Goal: Information Seeking & Learning: Find specific fact

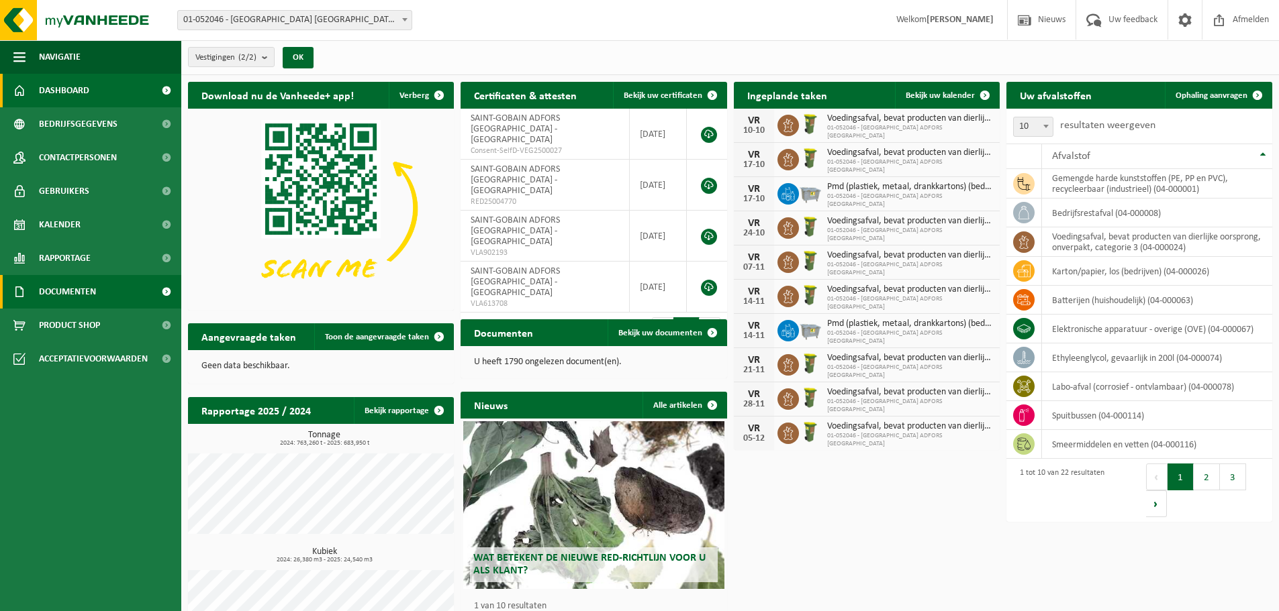
click at [60, 293] on span "Documenten" at bounding box center [67, 292] width 57 height 34
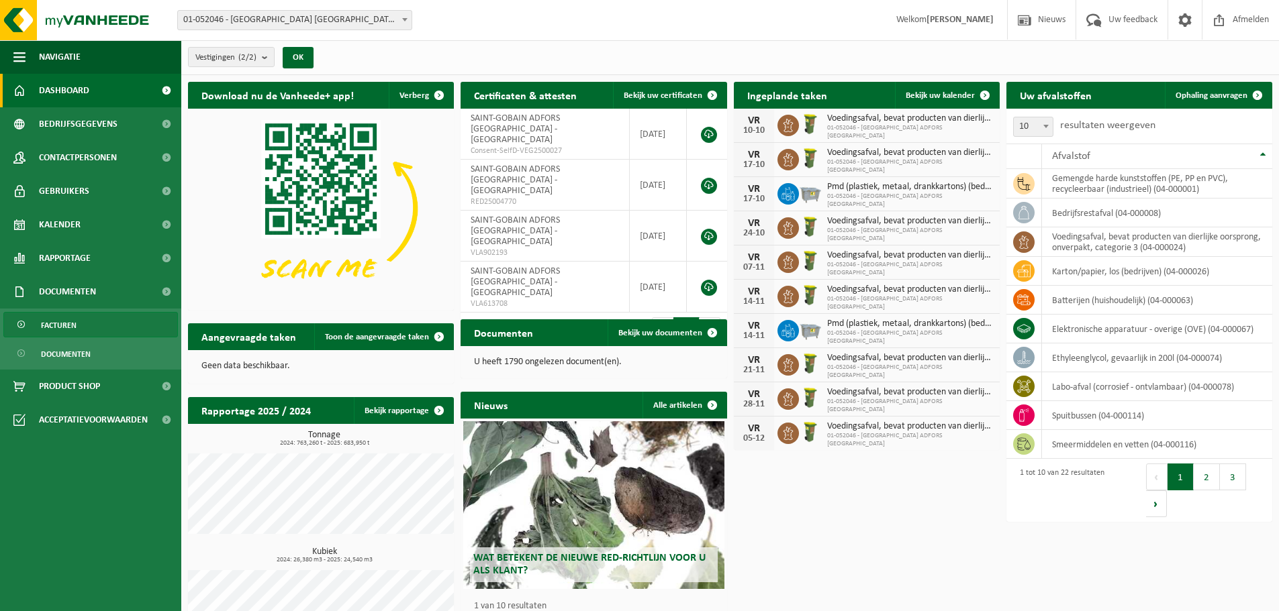
click at [60, 326] on span "Facturen" at bounding box center [59, 326] width 36 height 26
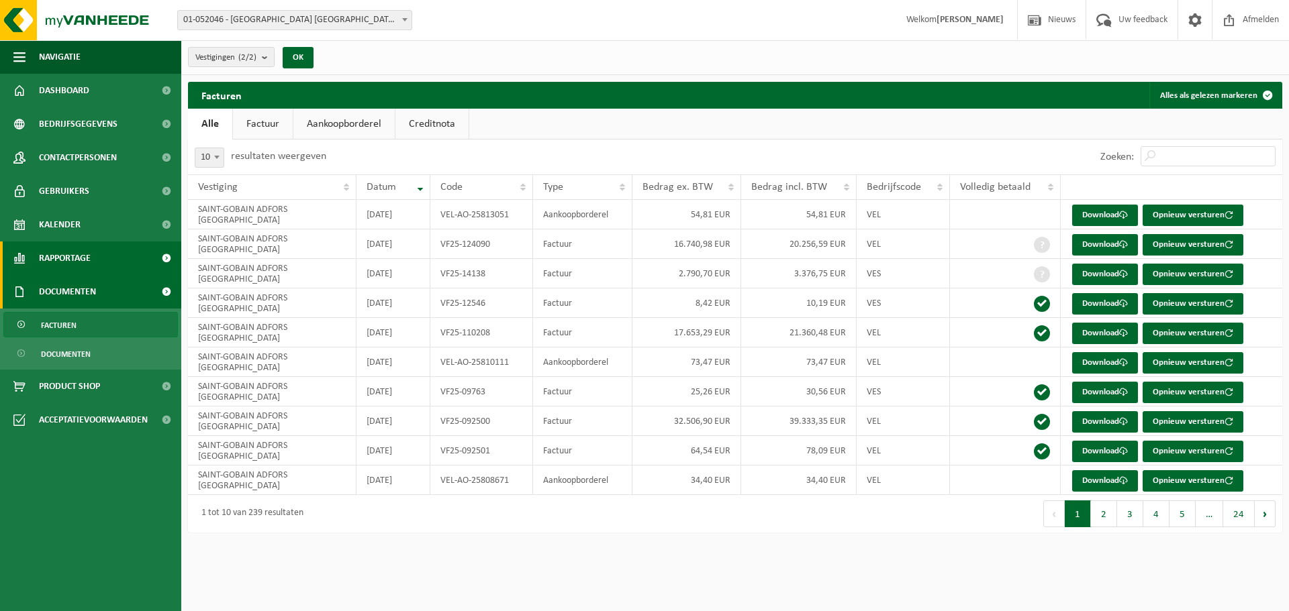
click at [99, 254] on link "Rapportage" at bounding box center [90, 259] width 181 height 34
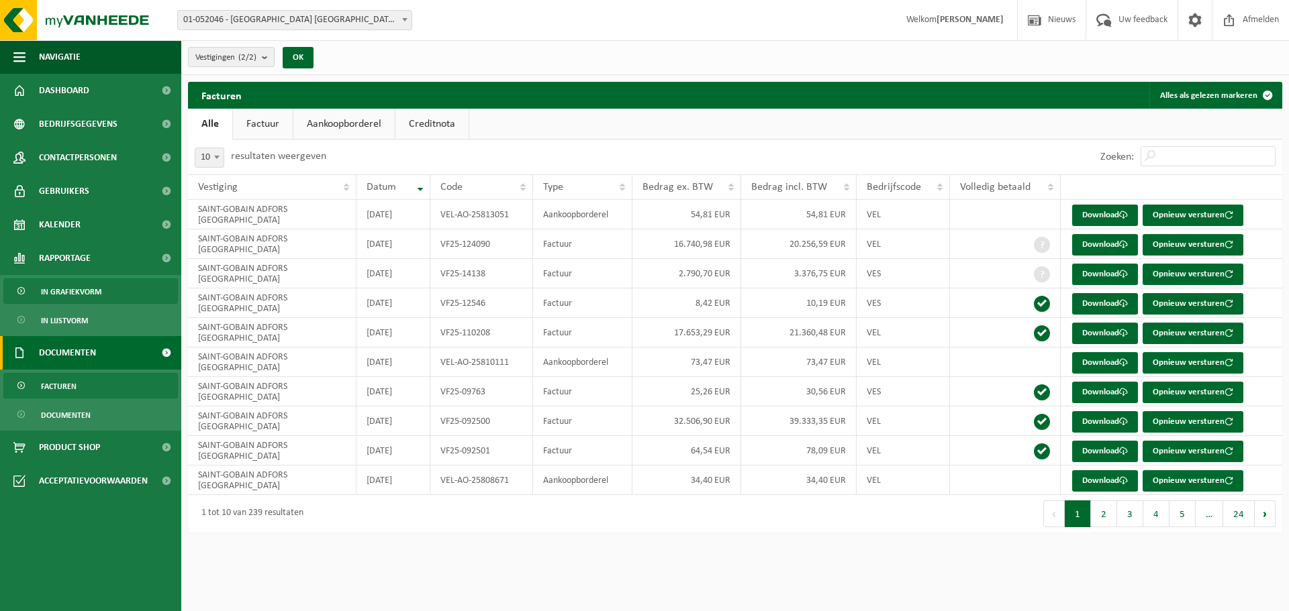
click at [78, 297] on span "In grafiekvorm" at bounding box center [71, 292] width 60 height 26
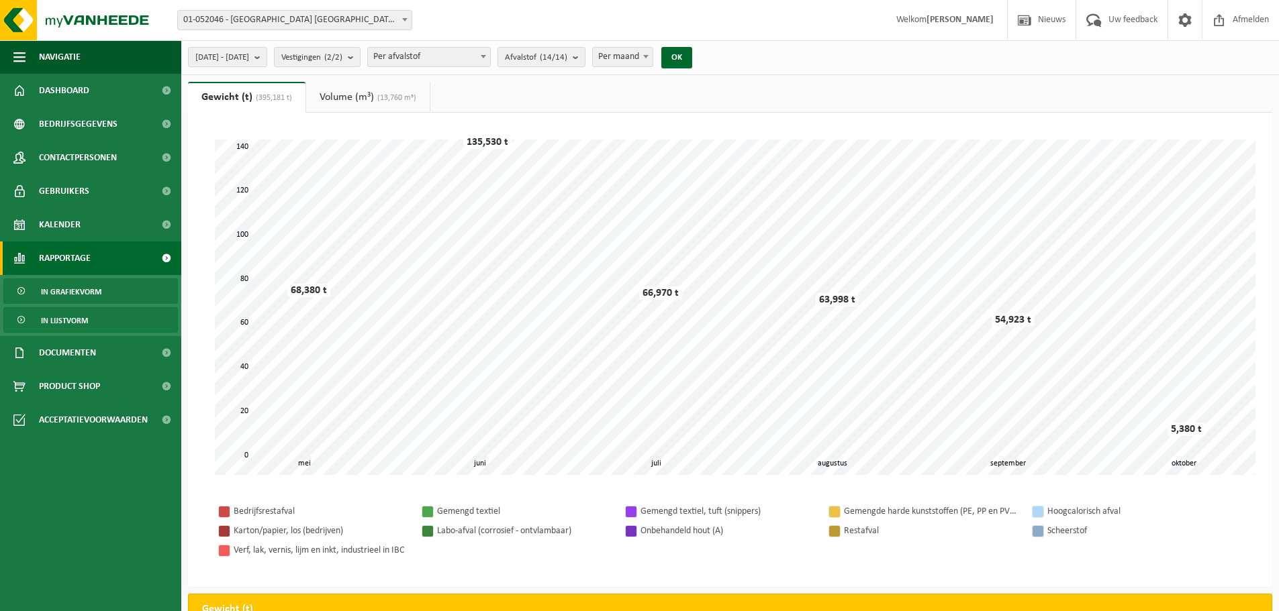
click at [79, 316] on span "In lijstvorm" at bounding box center [64, 321] width 47 height 26
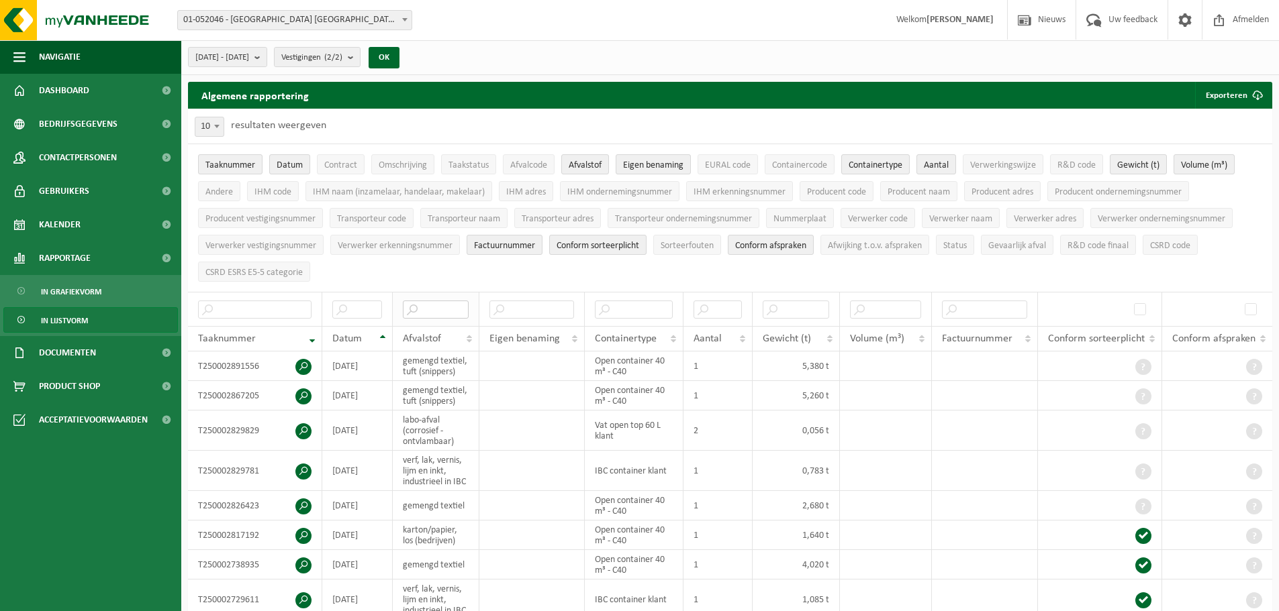
click at [418, 301] on input "text" at bounding box center [436, 310] width 66 height 18
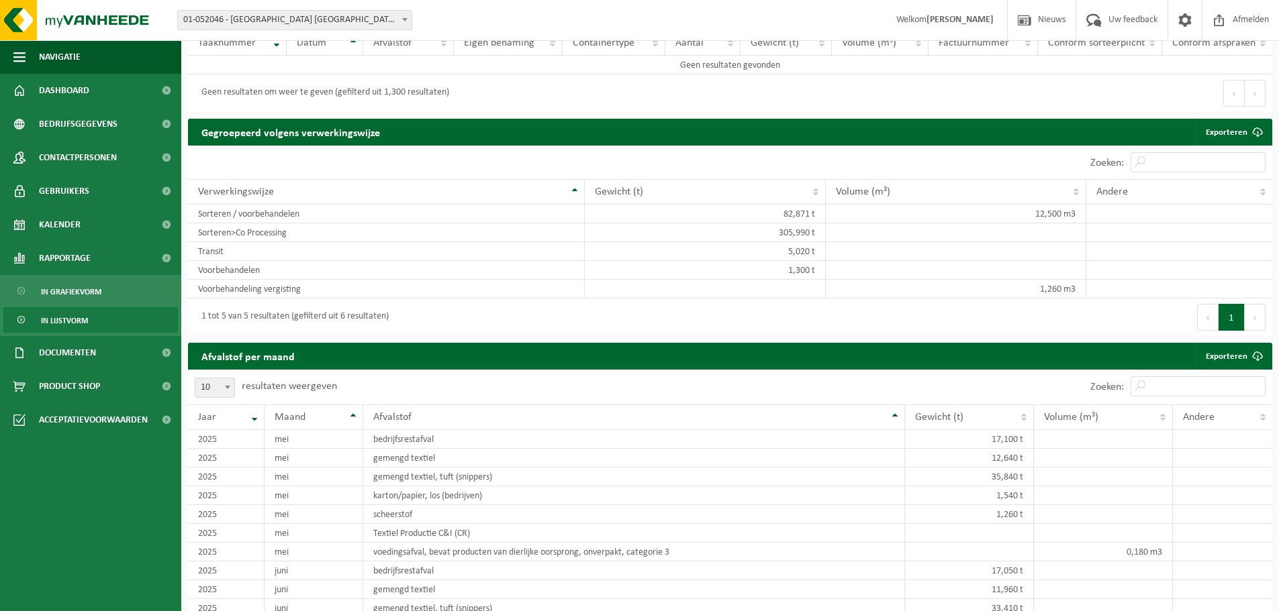
scroll to position [101, 0]
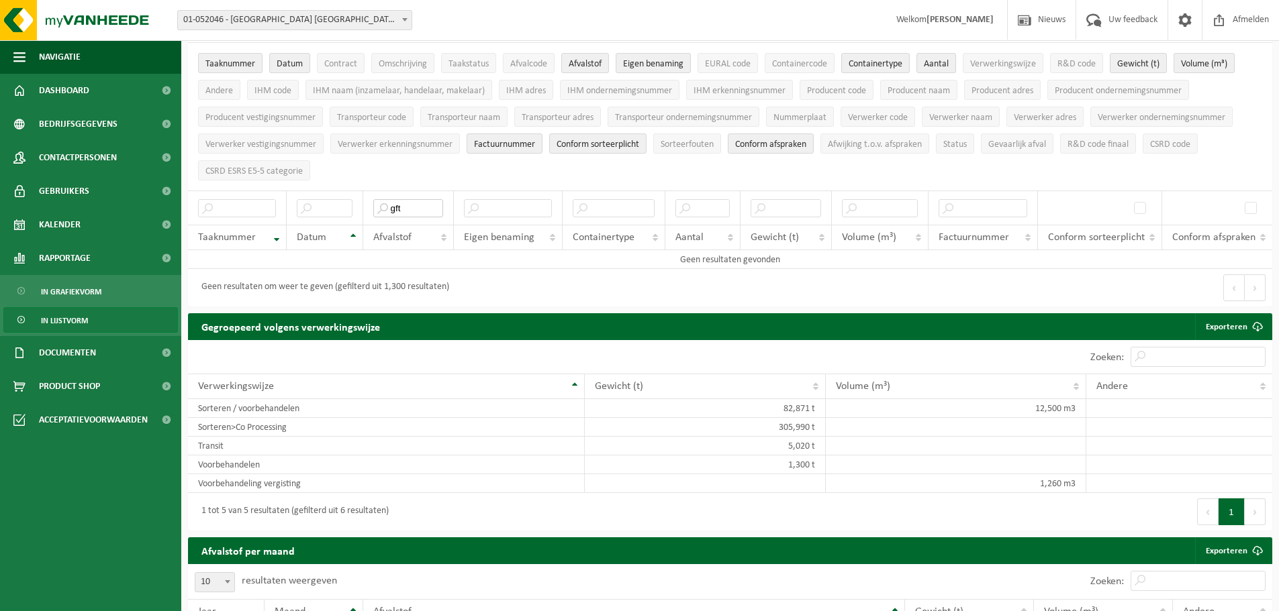
type input "gft"
click at [95, 322] on link "In lijstvorm" at bounding box center [90, 320] width 175 height 26
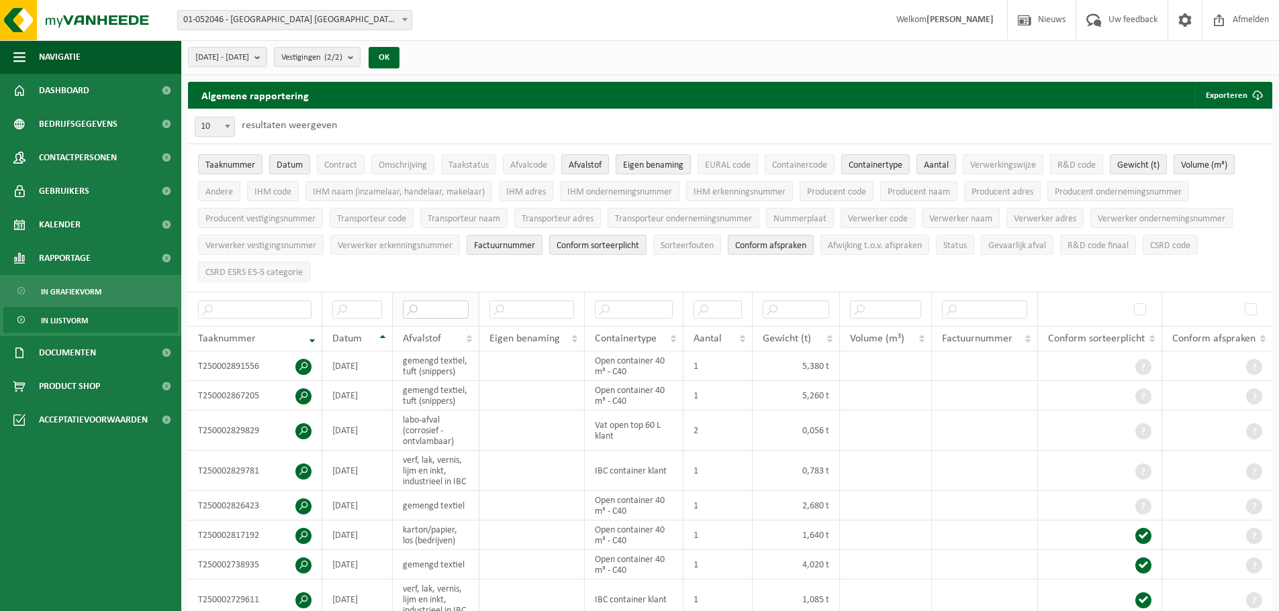
click at [428, 301] on input "text" at bounding box center [436, 310] width 66 height 18
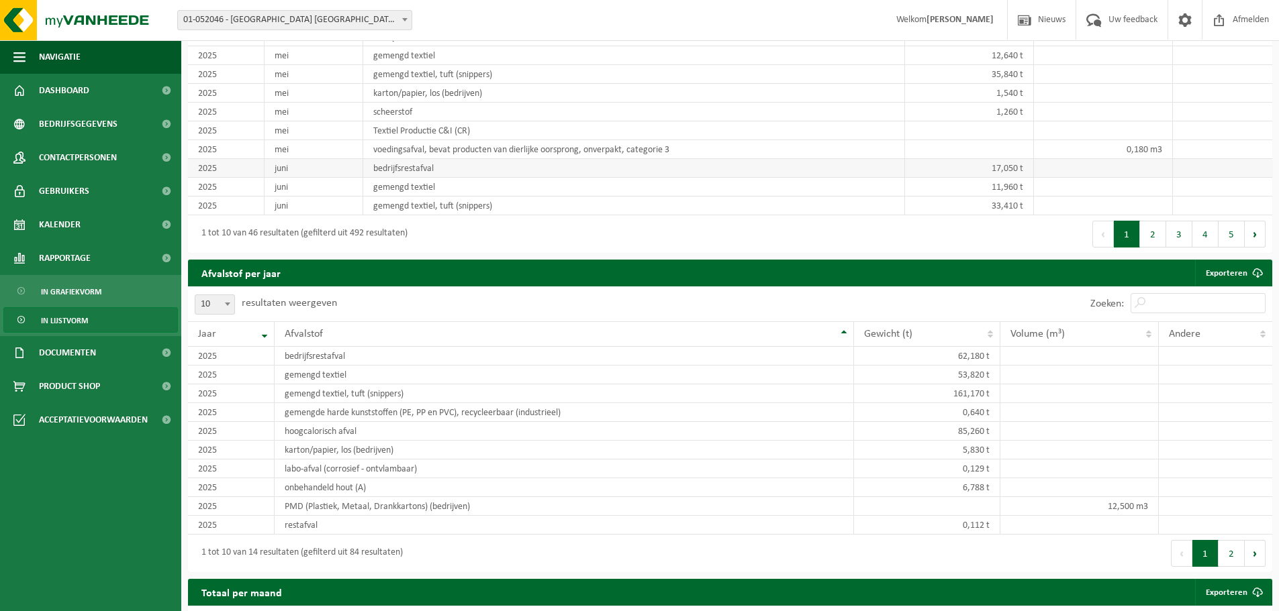
scroll to position [907, 0]
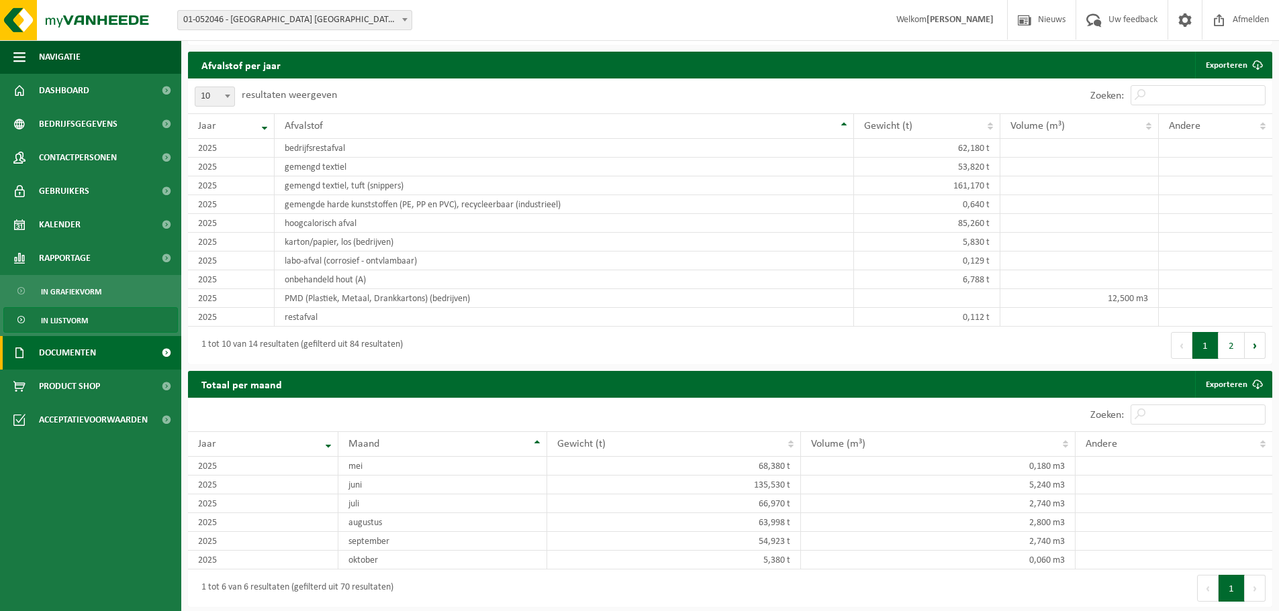
type input "gft"
click at [71, 349] on span "Documenten" at bounding box center [67, 353] width 57 height 34
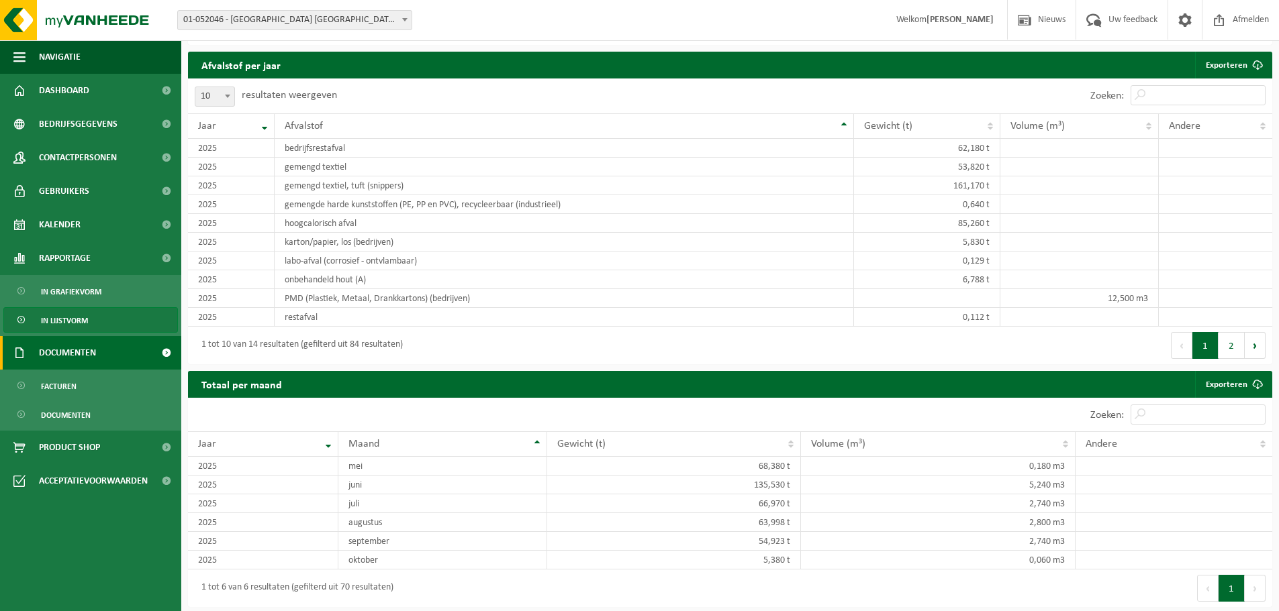
click at [83, 353] on span "Documenten" at bounding box center [67, 353] width 57 height 34
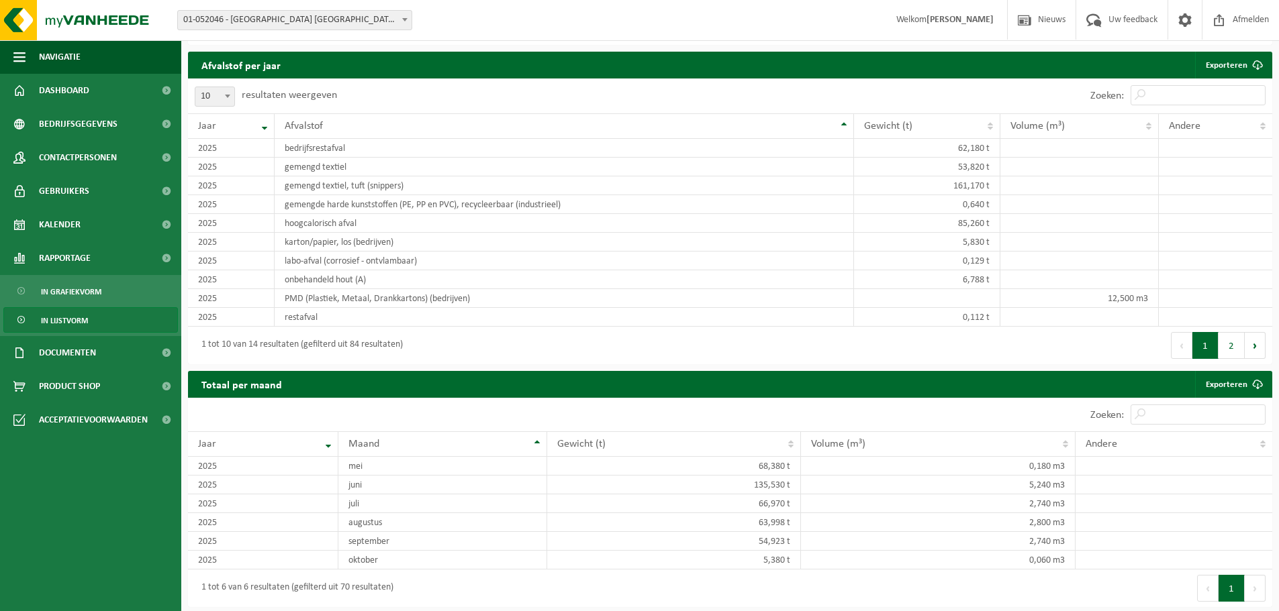
click at [85, 323] on span "In lijstvorm" at bounding box center [64, 321] width 47 height 26
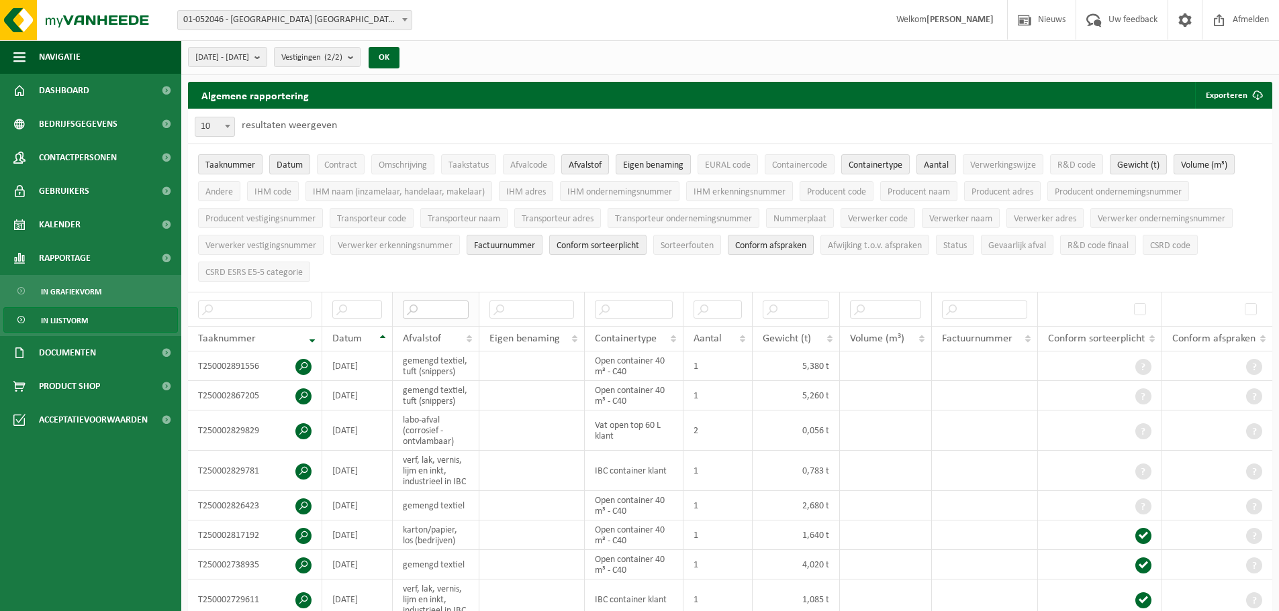
click at [443, 309] on input "text" at bounding box center [436, 310] width 66 height 18
type input "gft"
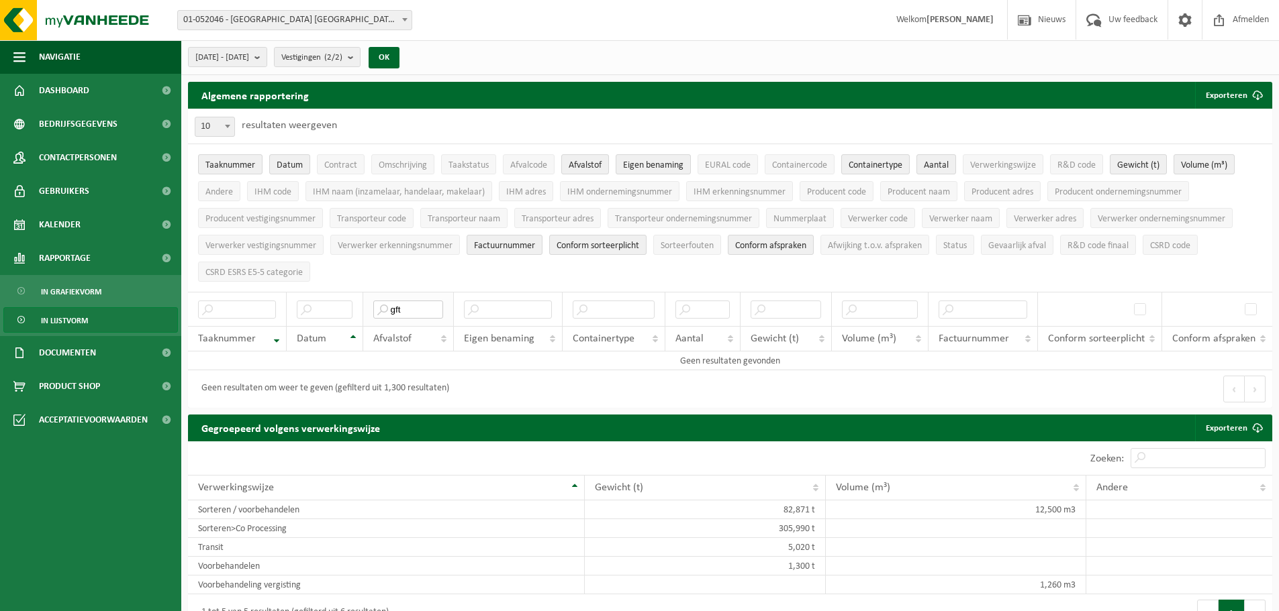
drag, startPoint x: 411, startPoint y: 310, endPoint x: 368, endPoint y: 298, distance: 44.0
click at [369, 300] on th "gft" at bounding box center [408, 309] width 91 height 34
drag, startPoint x: 416, startPoint y: 304, endPoint x: 403, endPoint y: 302, distance: 13.6
click at [403, 302] on input "GFT" at bounding box center [408, 310] width 70 height 18
type input "G"
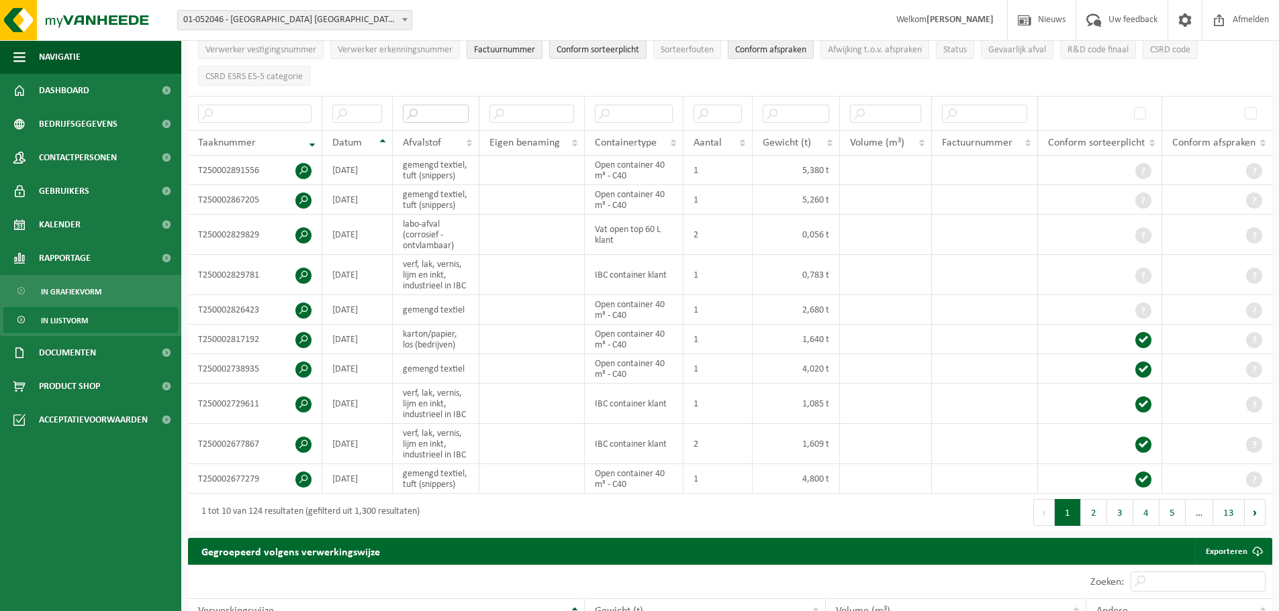
scroll to position [201, 0]
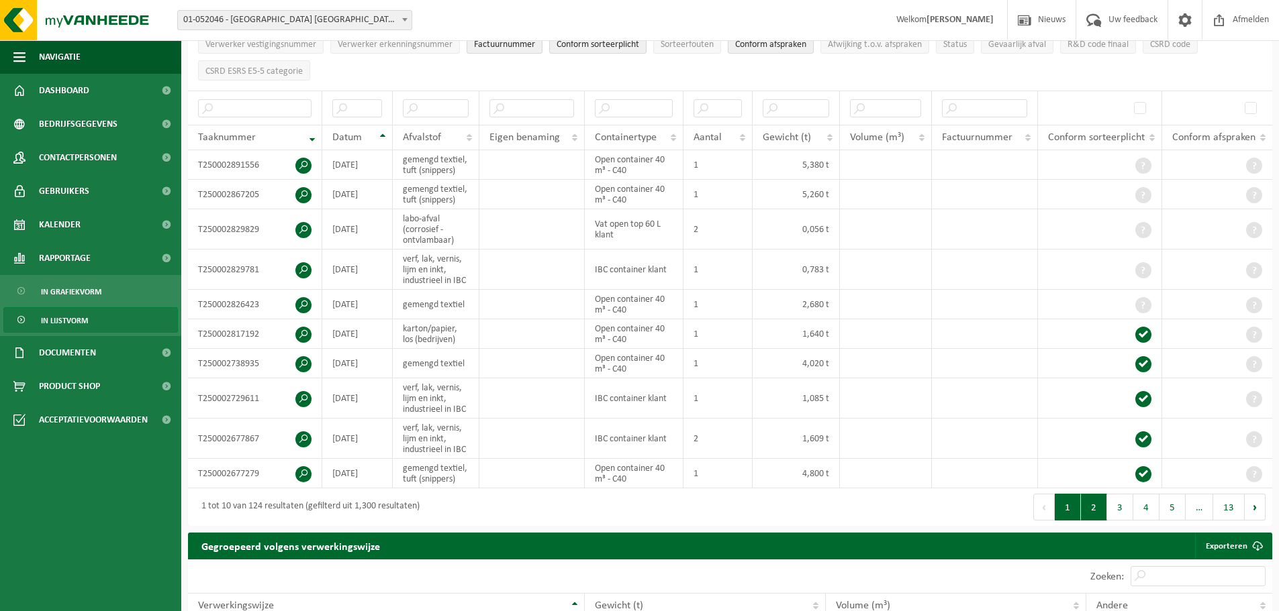
click at [1094, 503] on button "2" at bounding box center [1094, 507] width 26 height 27
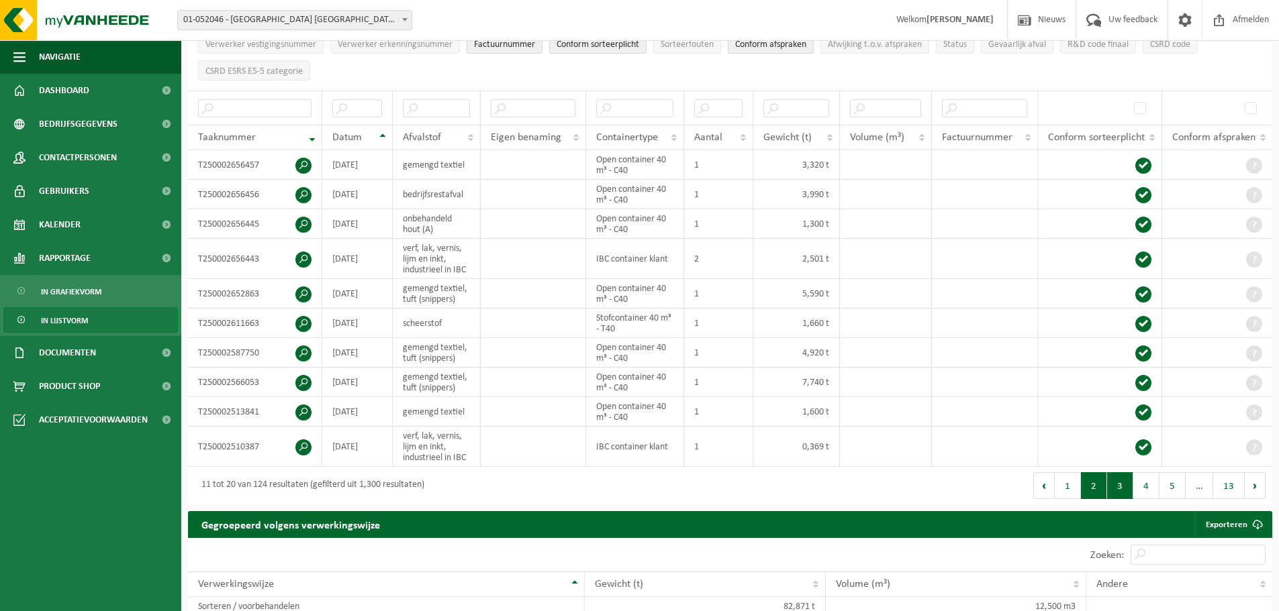
click at [1113, 483] on button "3" at bounding box center [1120, 486] width 26 height 27
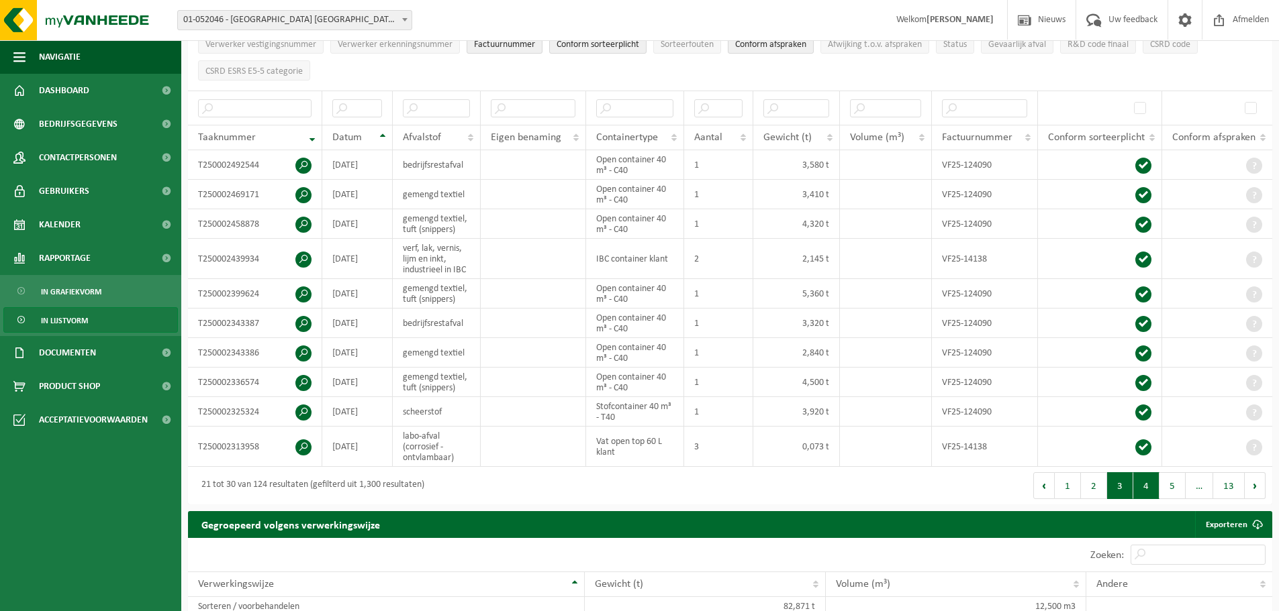
click at [1148, 480] on button "4" at bounding box center [1146, 486] width 26 height 27
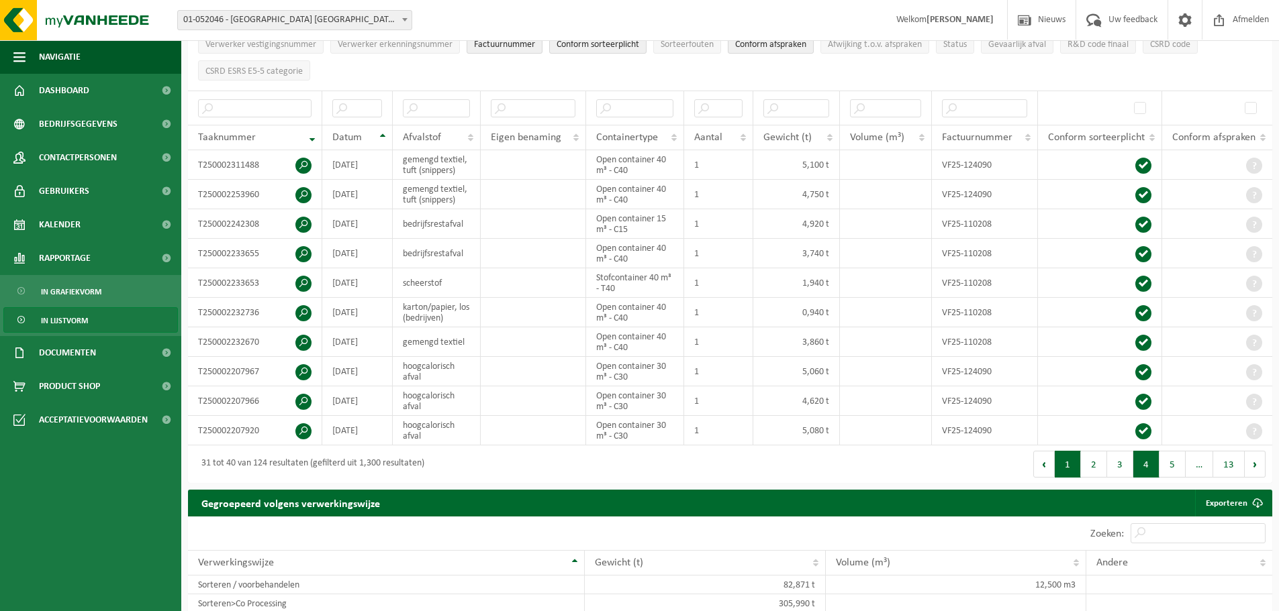
click at [1060, 460] on button "1" at bounding box center [1067, 464] width 26 height 27
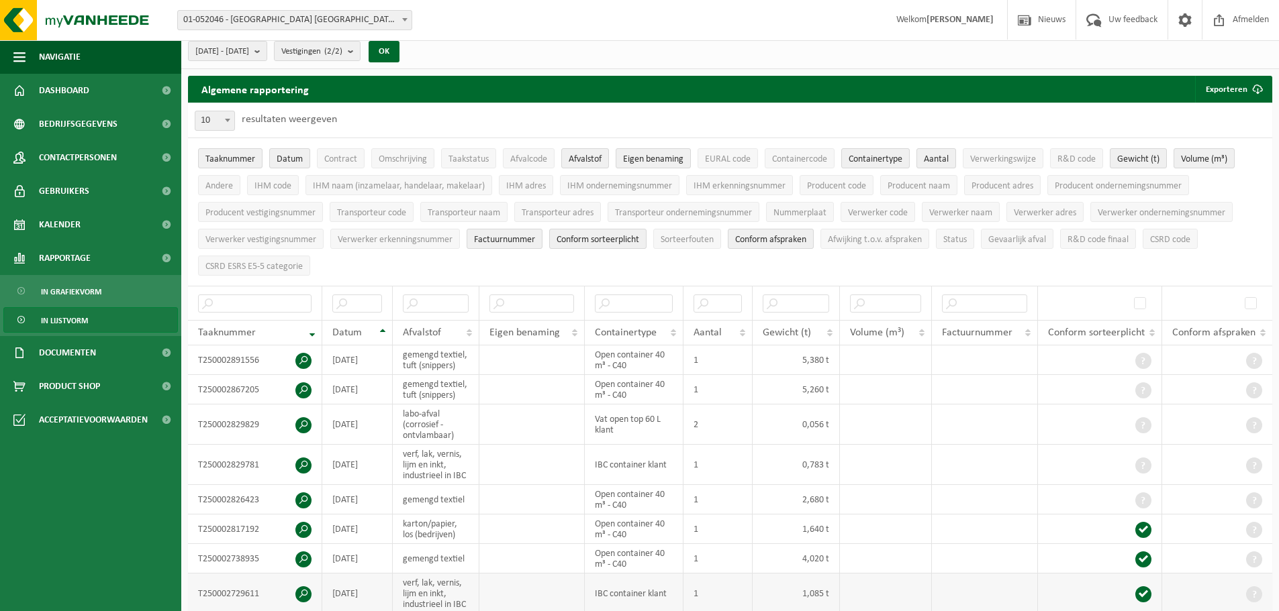
scroll to position [0, 0]
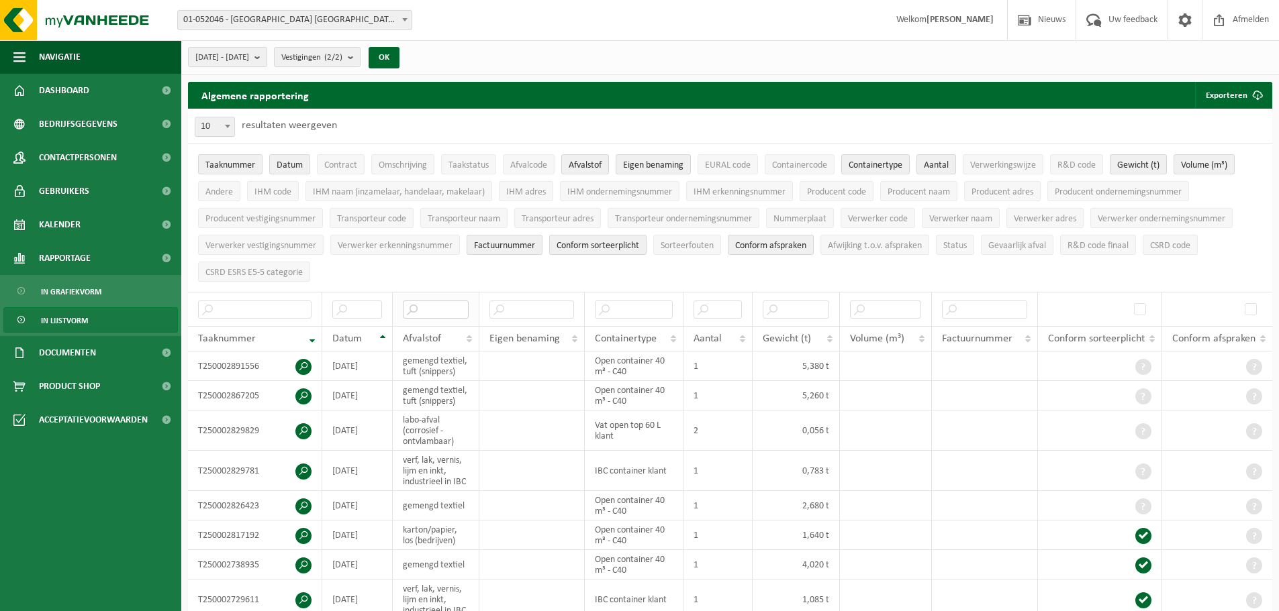
click at [461, 305] on input "text" at bounding box center [436, 310] width 66 height 18
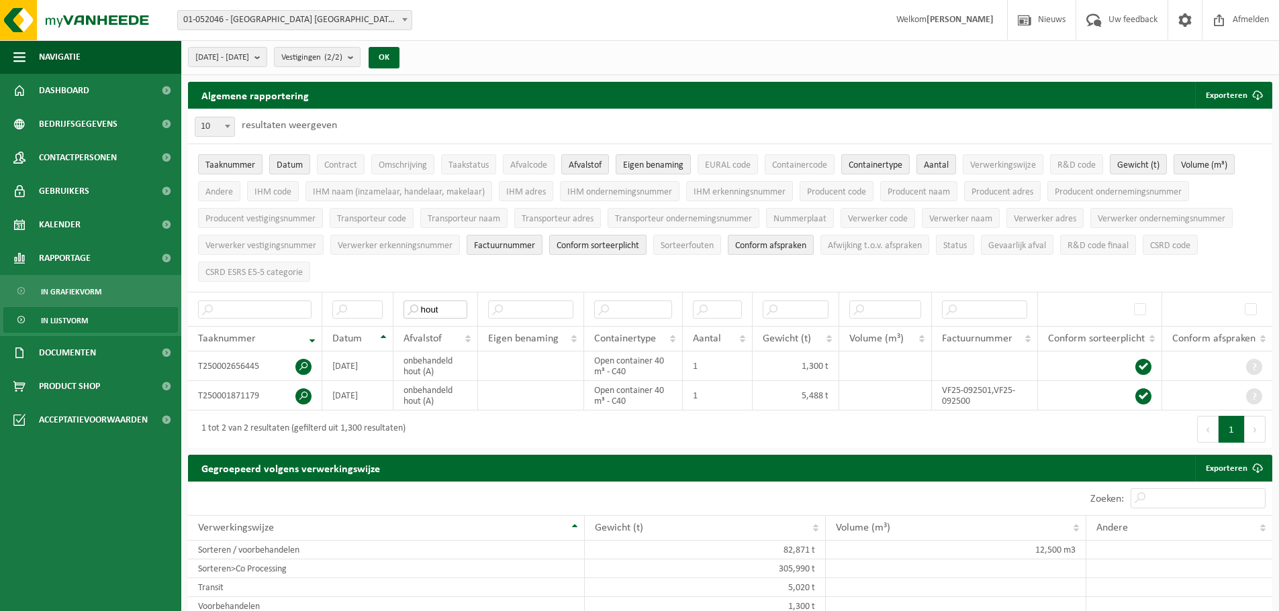
type input "hout"
drag, startPoint x: 260, startPoint y: 366, endPoint x: 195, endPoint y: 367, distance: 65.1
click at [195, 367] on td "T250002656445" at bounding box center [255, 367] width 134 height 30
copy td "T250002656445"
